Goal: Navigation & Orientation: Find specific page/section

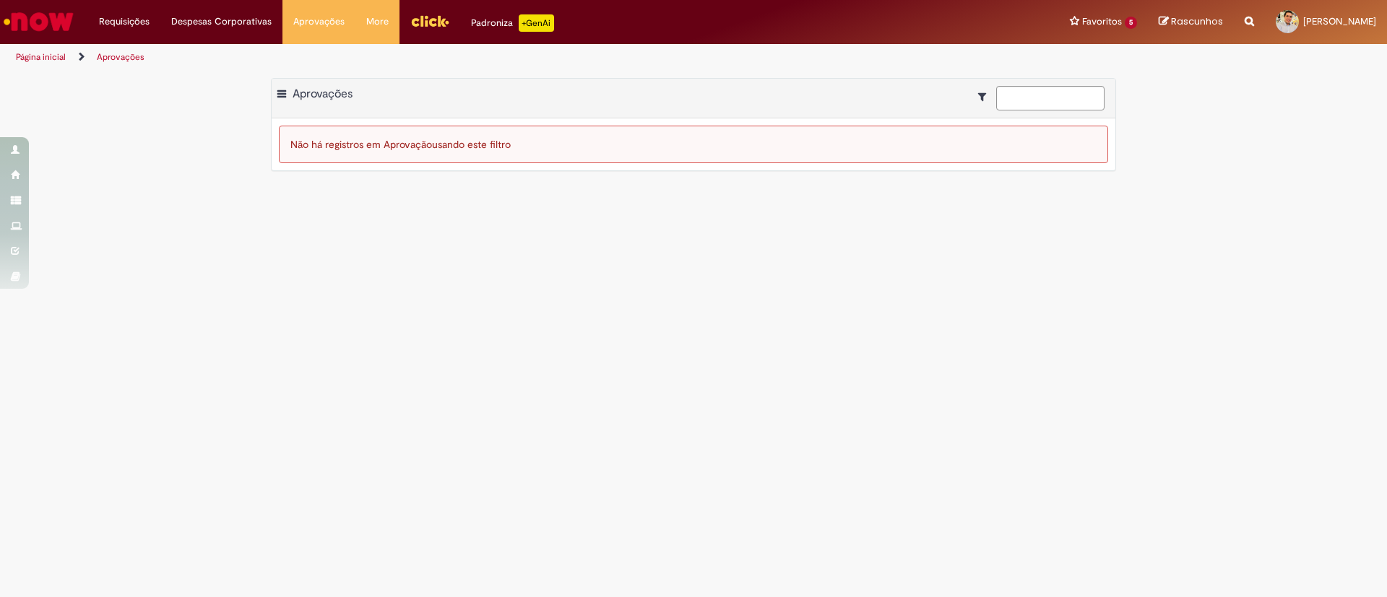
click at [50, 53] on link "Página inicial" at bounding box center [41, 57] width 50 height 12
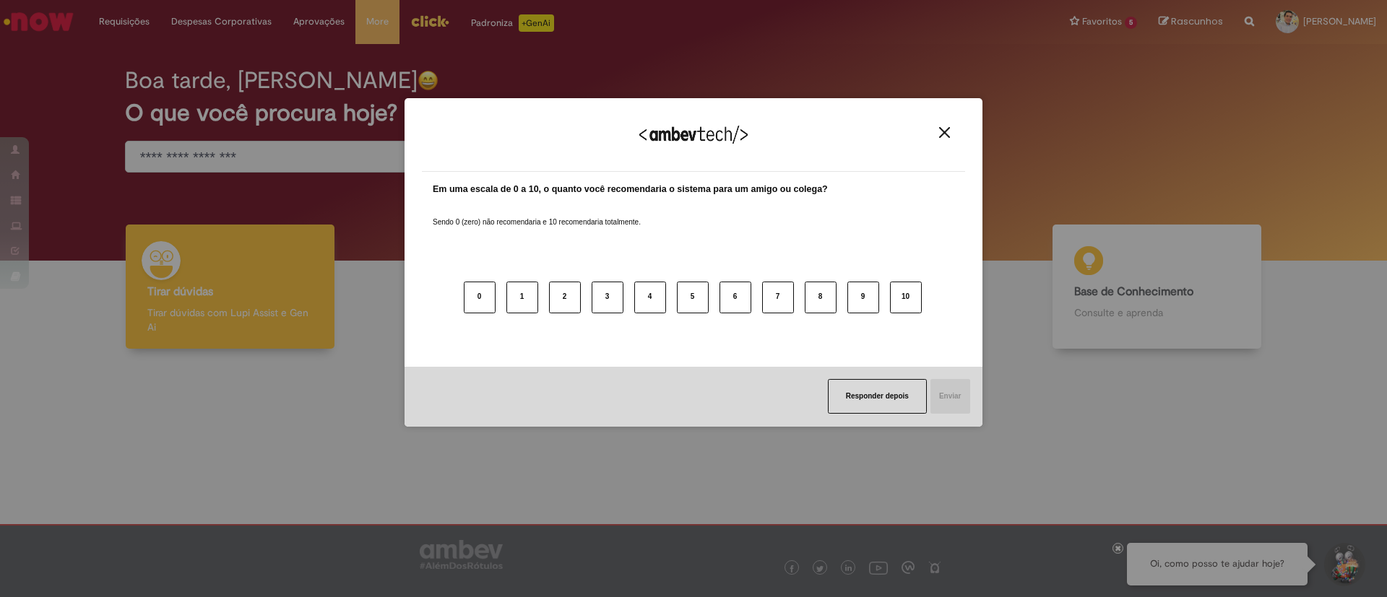
click at [943, 128] on img "Close" at bounding box center [944, 132] width 11 height 11
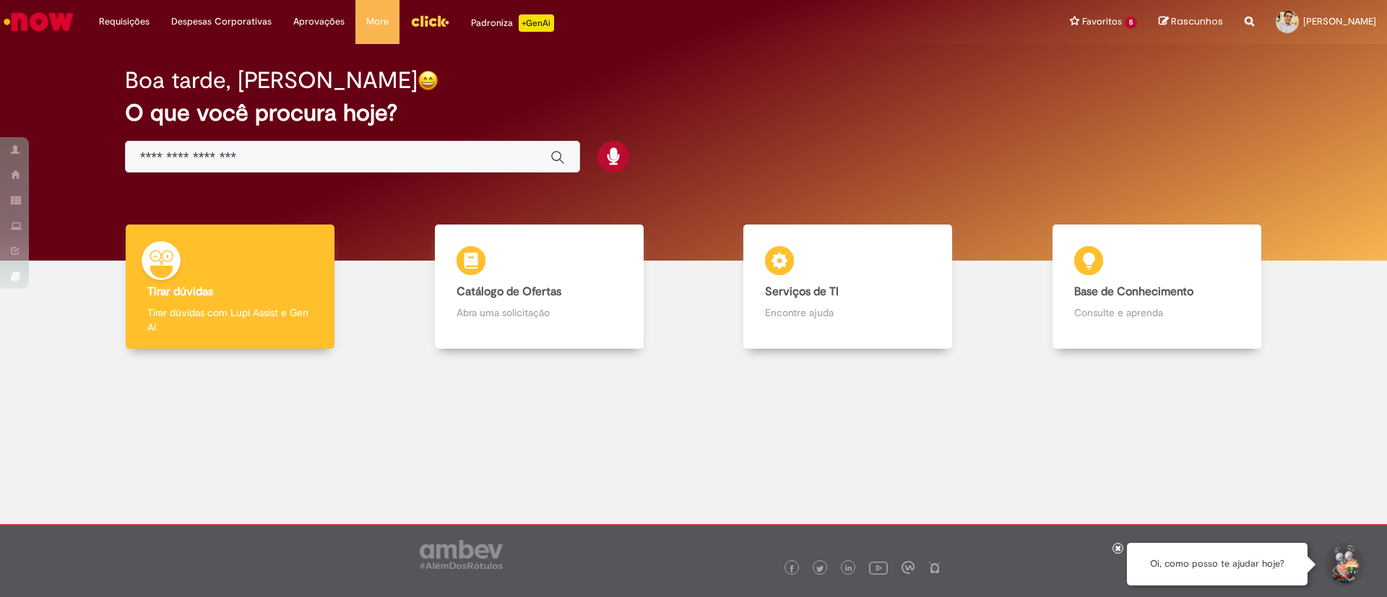
click at [42, 9] on img "Ir para a Homepage" at bounding box center [38, 21] width 74 height 29
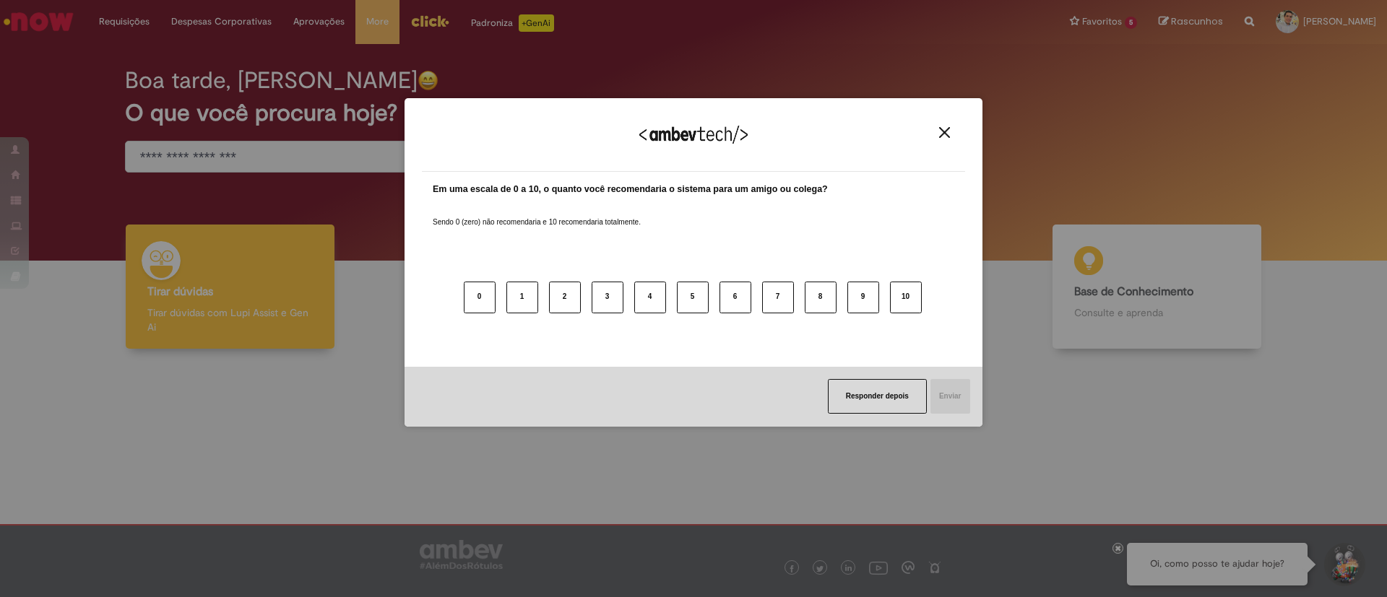
click at [943, 134] on img "Close" at bounding box center [944, 132] width 11 height 11
